Goal: Task Accomplishment & Management: Manage account settings

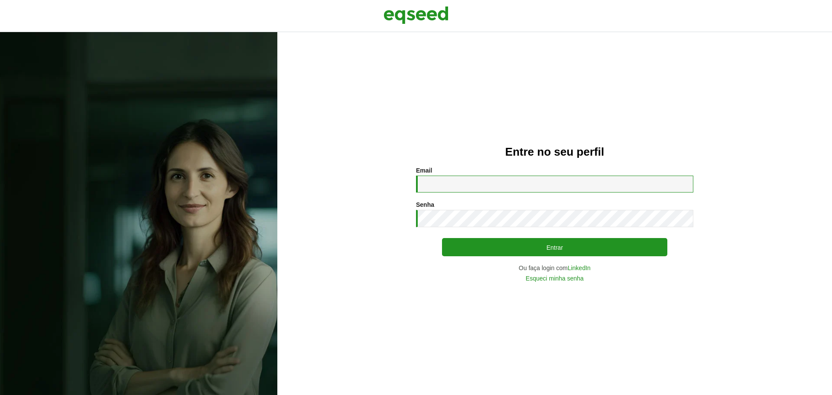
type input "**********"
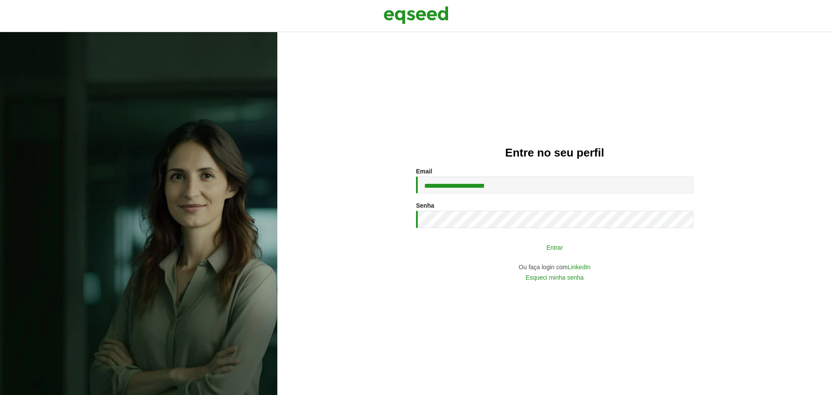
drag, startPoint x: 0, startPoint y: 0, endPoint x: 570, endPoint y: 247, distance: 621.4
click at [570, 247] on button "Entrar" at bounding box center [554, 247] width 225 height 16
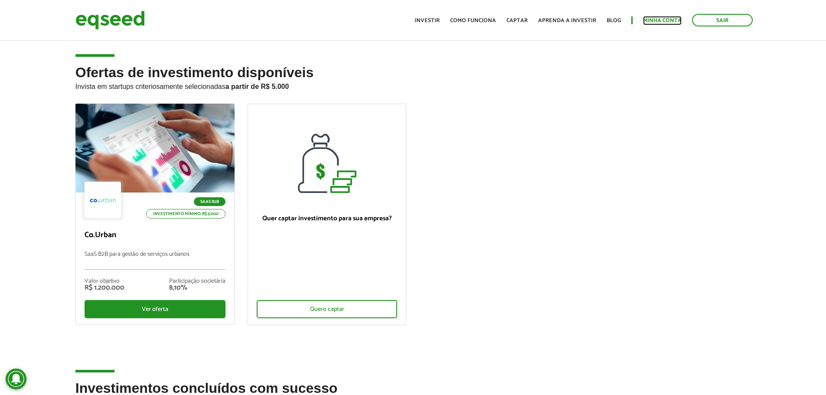
click at [661, 19] on link "Minha conta" at bounding box center [662, 21] width 39 height 6
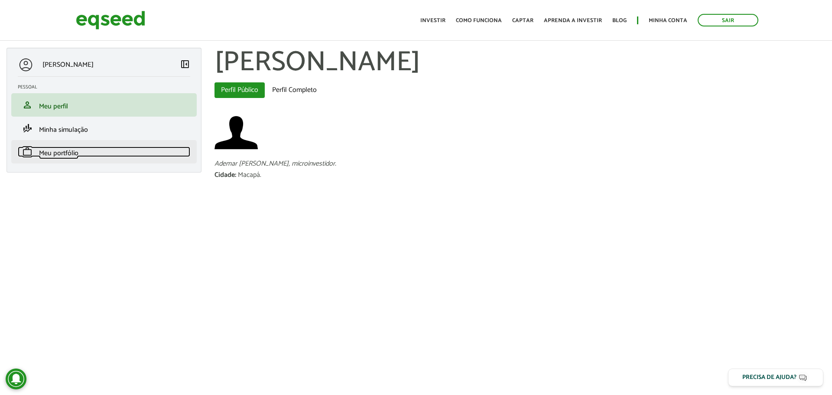
click at [61, 152] on span "Meu portfólio" at bounding box center [58, 153] width 39 height 12
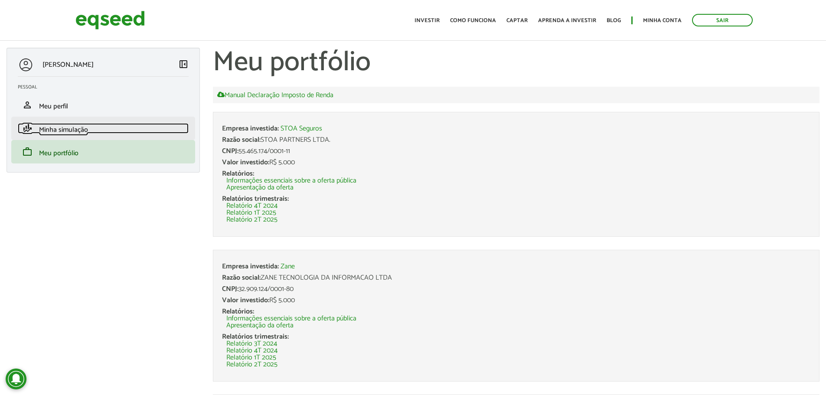
click at [59, 129] on span "Minha simulação" at bounding box center [63, 130] width 49 height 12
